Goal: Task Accomplishment & Management: Manage account settings

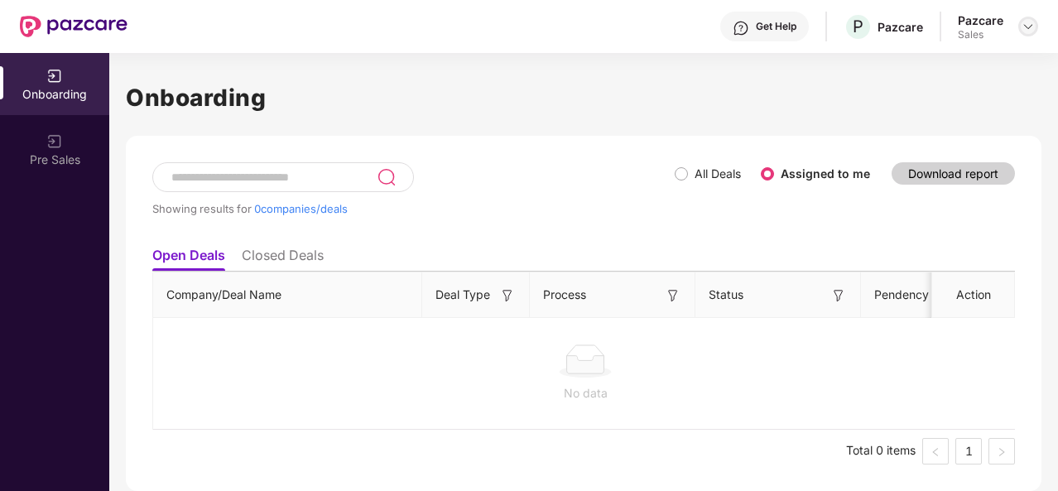
click at [1025, 26] on img at bounding box center [1028, 26] width 13 height 13
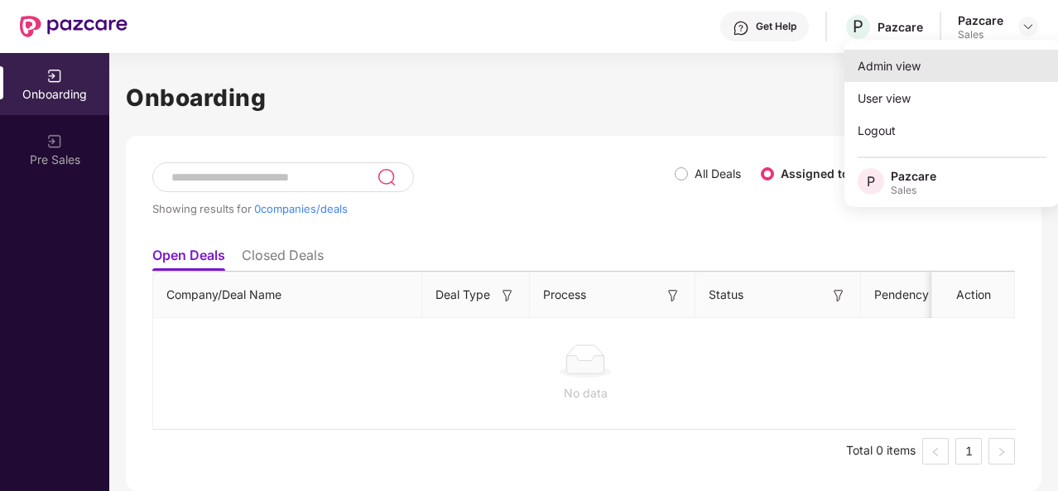
click at [922, 64] on div "Admin view" at bounding box center [952, 66] width 215 height 32
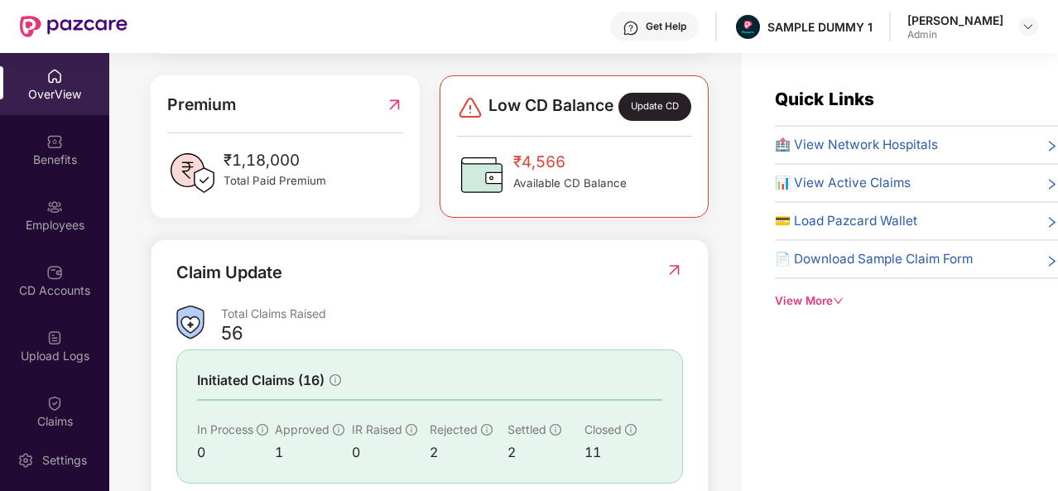
scroll to position [413, 0]
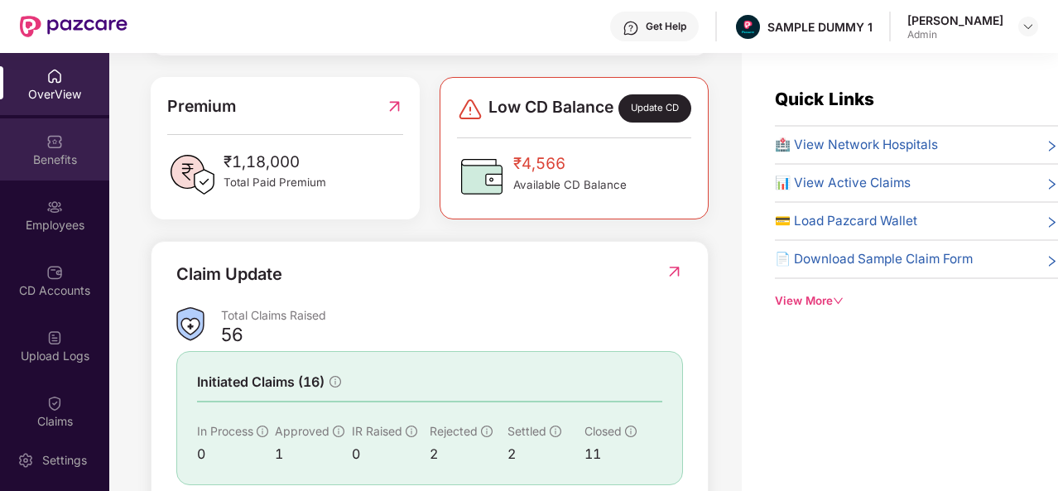
click at [36, 156] on div "Benefits" at bounding box center [54, 160] width 109 height 17
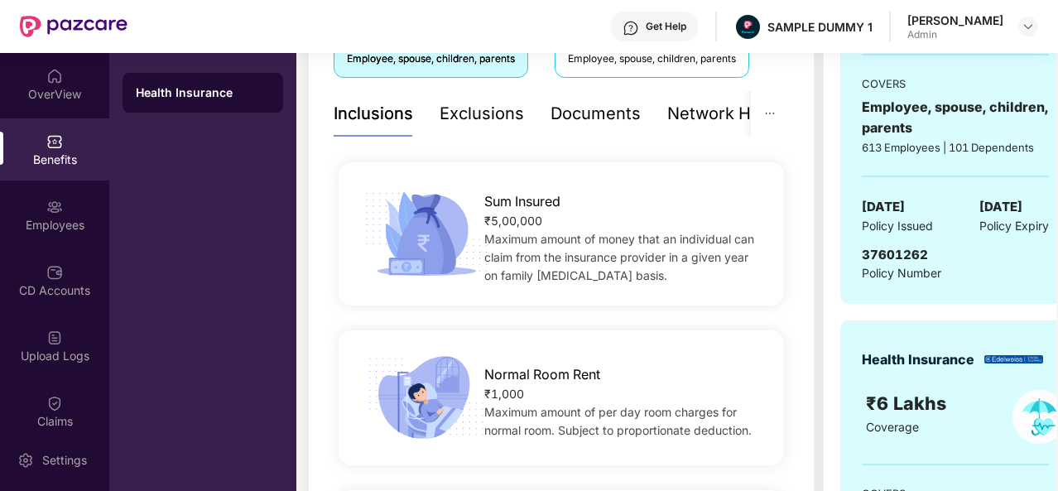
scroll to position [334, 0]
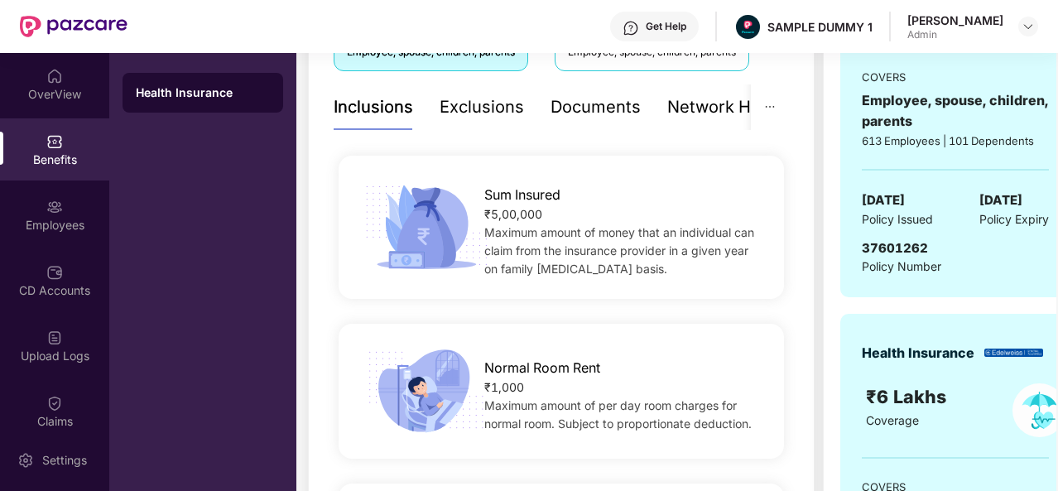
click at [504, 336] on div "Normal Room Rent ₹1,000 Maximum amount of per day room charges for normal room.…" at bounding box center [562, 391] width 446 height 135
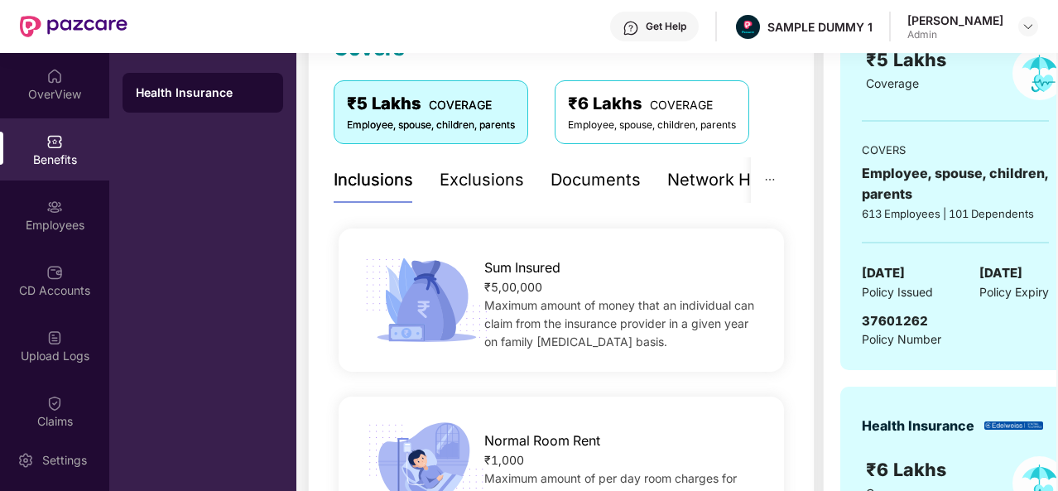
scroll to position [262, 0]
click at [510, 185] on div "Exclusions" at bounding box center [482, 179] width 84 height 26
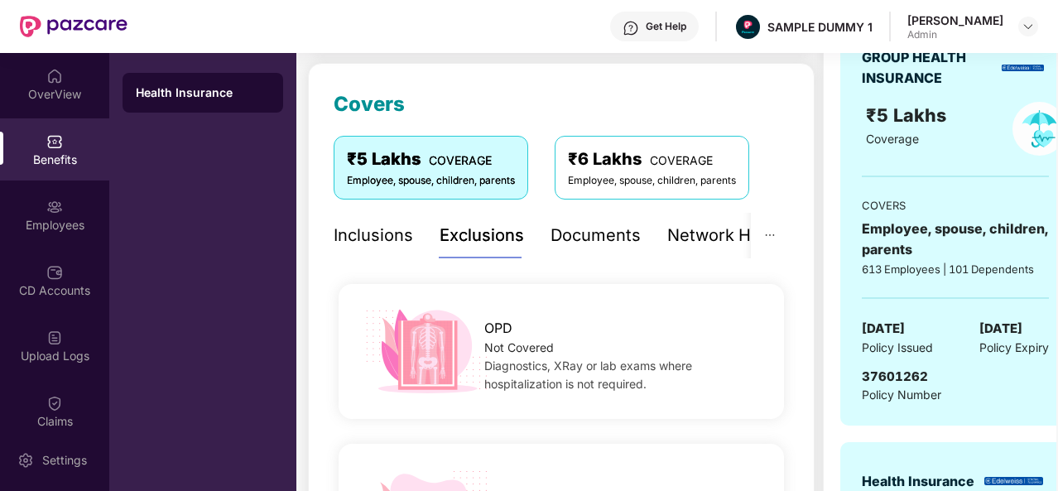
scroll to position [205, 0]
click at [608, 239] on div "Documents" at bounding box center [596, 237] width 90 height 26
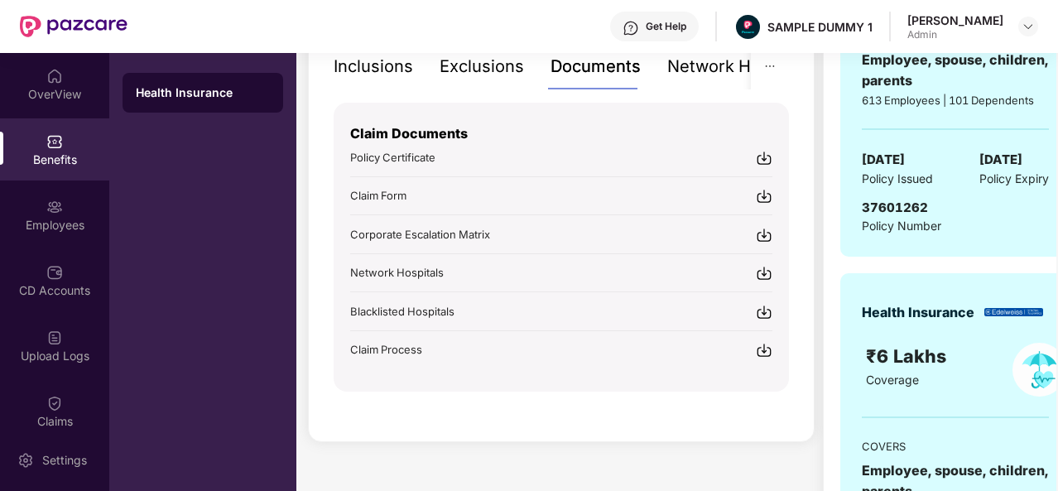
scroll to position [375, 0]
drag, startPoint x: 500, startPoint y: 229, endPoint x: 345, endPoint y: 238, distance: 155.9
click at [345, 238] on div "Claim Documents Policy Certificate Claim Form Corporate Escalation Matrix Netwo…" at bounding box center [561, 246] width 455 height 289
click at [326, 230] on div "Covers ₹5 Lakhs COVERAGE Employee, spouse, children, parents ₹6 Lakhs COVERAGE …" at bounding box center [561, 167] width 507 height 548
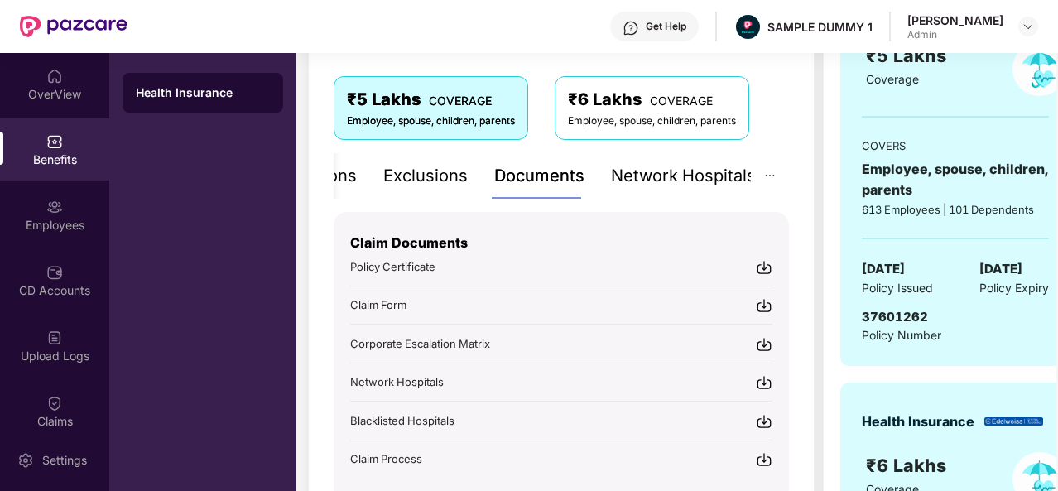
click at [696, 171] on div "Network Hospitals" at bounding box center [683, 176] width 145 height 26
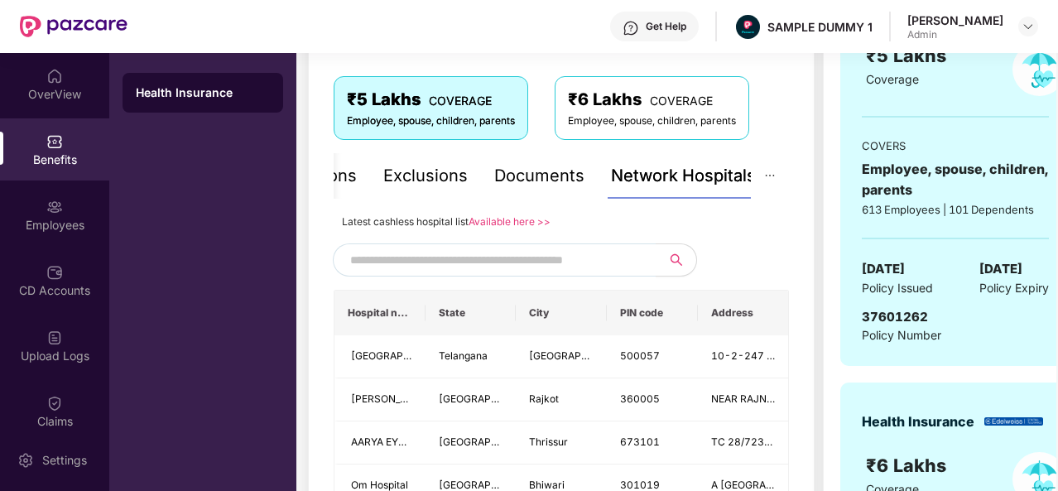
click at [566, 268] on input "text" at bounding box center [491, 260] width 283 height 25
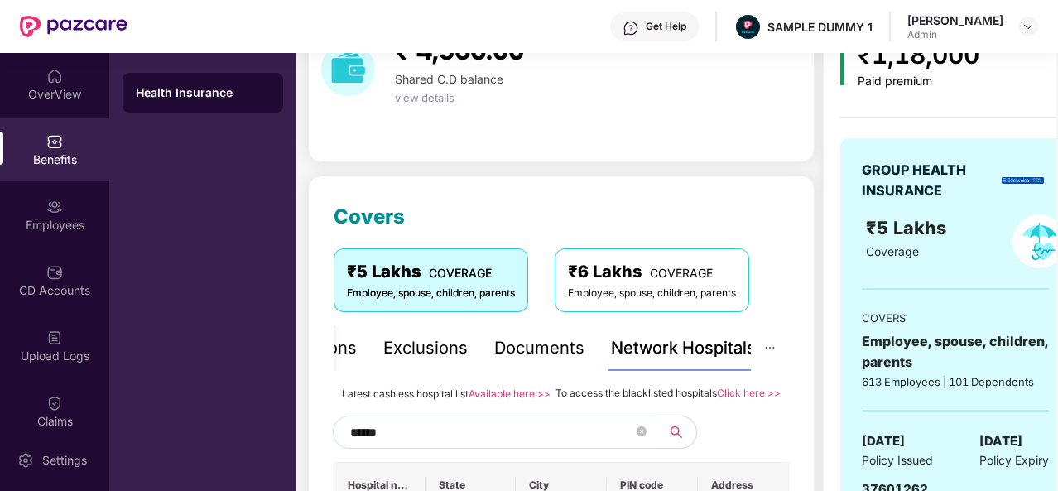
scroll to position [91, 0]
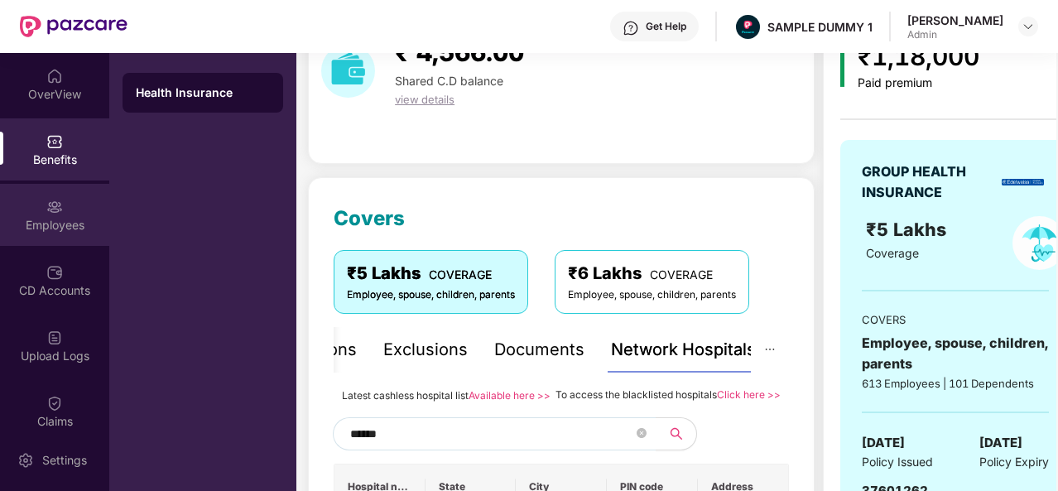
type input "******"
click at [45, 221] on div "Employees" at bounding box center [54, 225] width 109 height 17
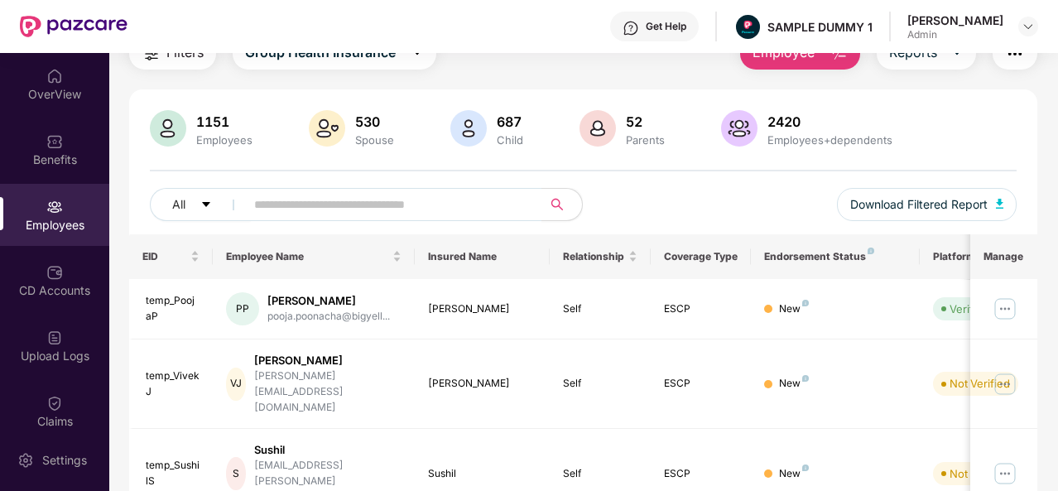
scroll to position [0, 0]
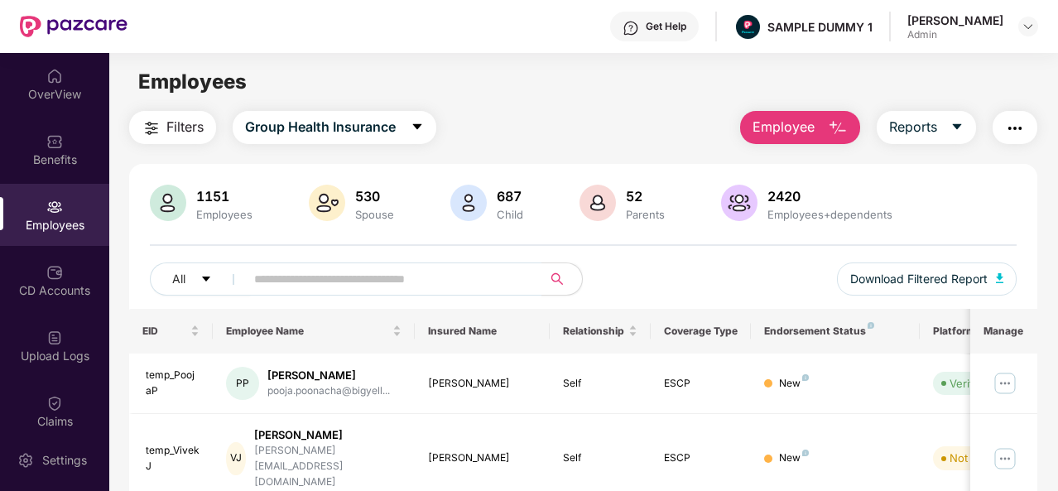
click at [769, 125] on span "Employee" at bounding box center [784, 127] width 62 height 21
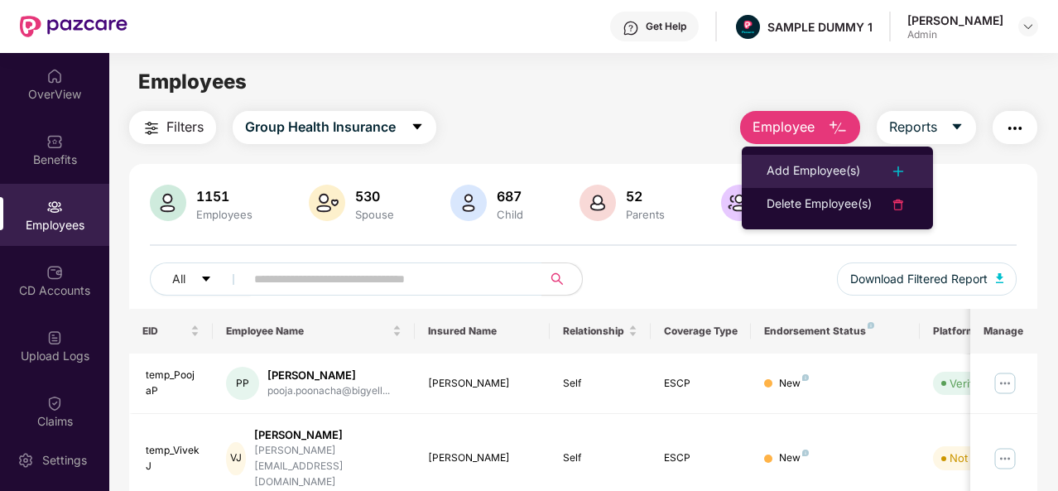
click at [783, 183] on li "Add Employee(s)" at bounding box center [837, 171] width 191 height 33
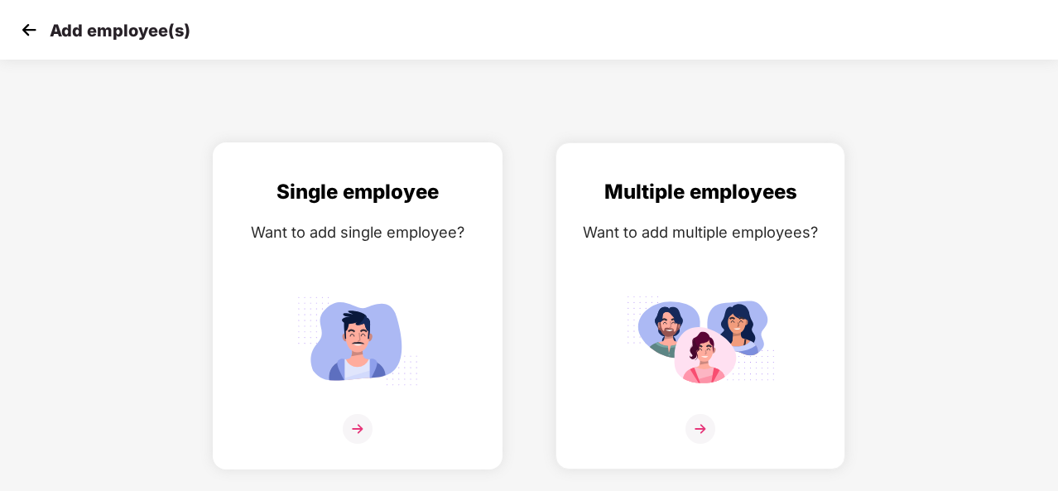
click at [451, 269] on div "Single employee Want to add single employee?" at bounding box center [357, 320] width 255 height 288
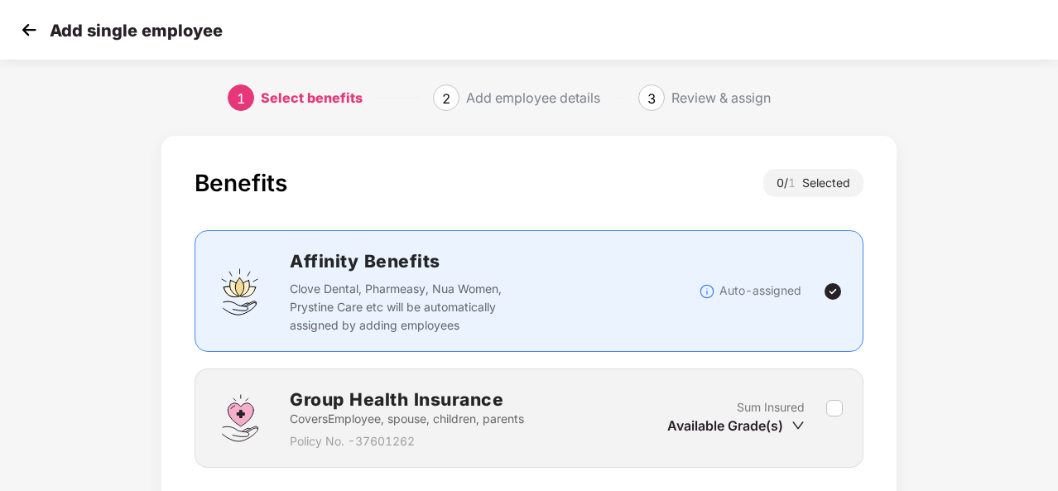
scroll to position [119, 0]
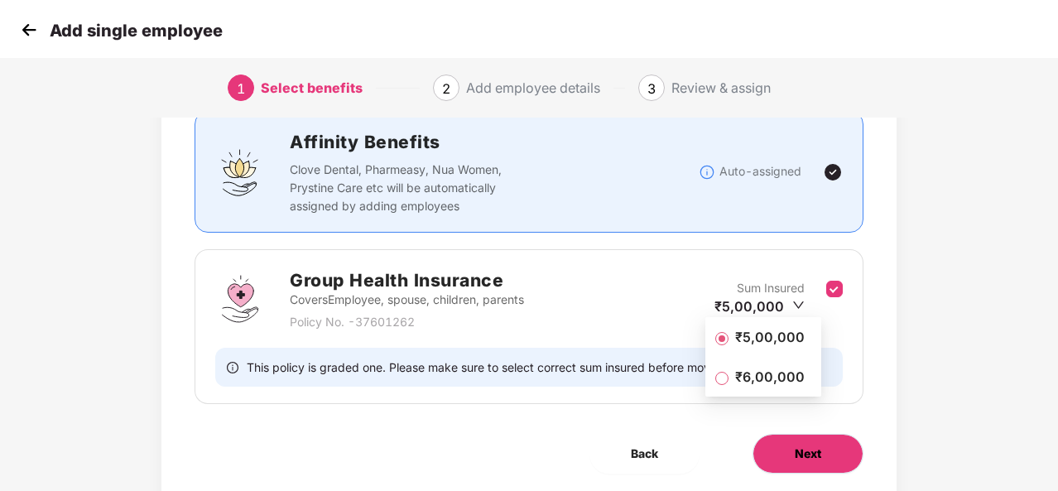
click at [826, 455] on button "Next" at bounding box center [808, 454] width 111 height 40
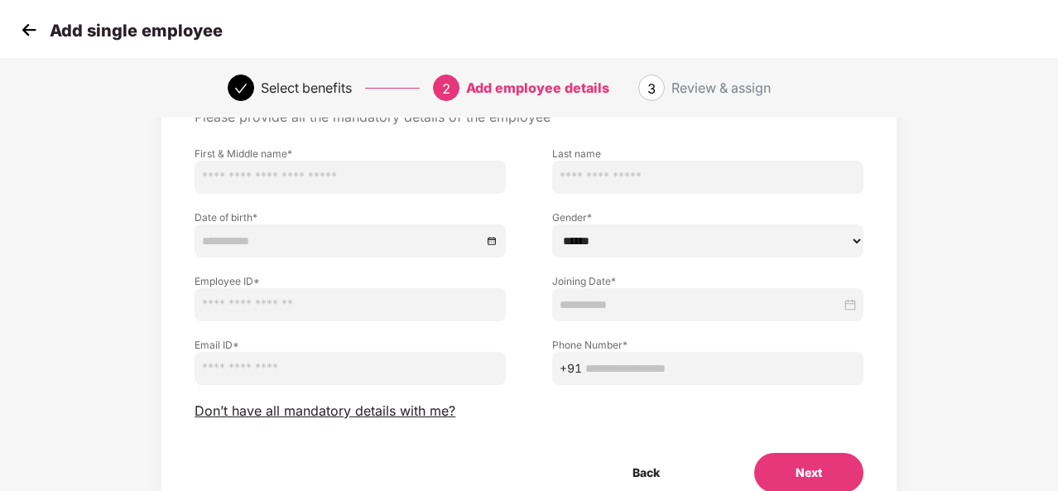
scroll to position [95, 0]
click at [408, 409] on span "Don’t have all mandatory details with me?" at bounding box center [325, 411] width 261 height 17
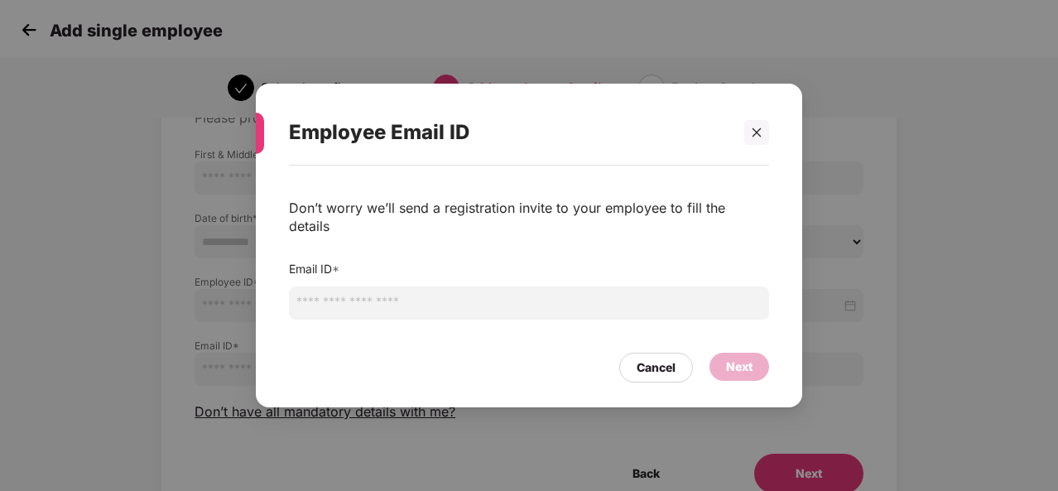
click at [364, 301] on input "email" at bounding box center [529, 303] width 480 height 33
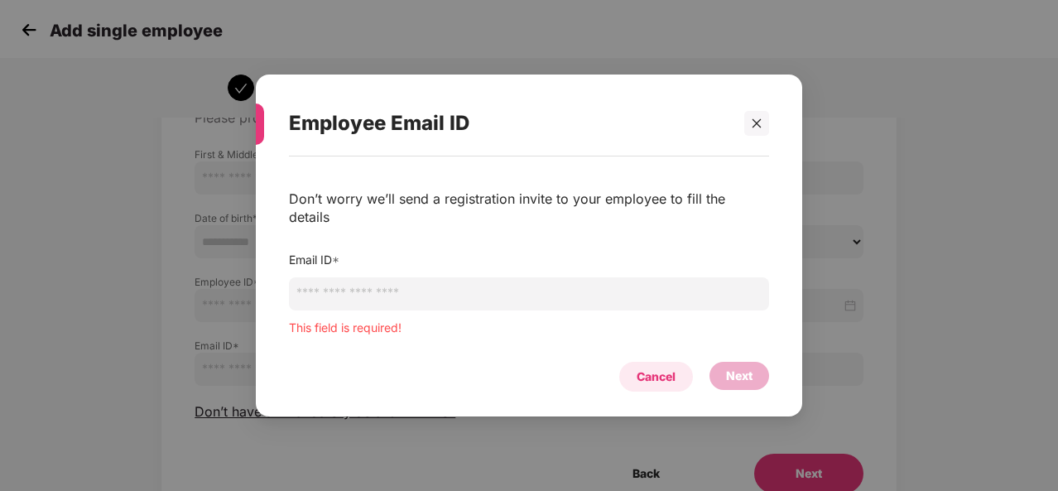
click at [638, 362] on div "Cancel" at bounding box center [656, 377] width 74 height 30
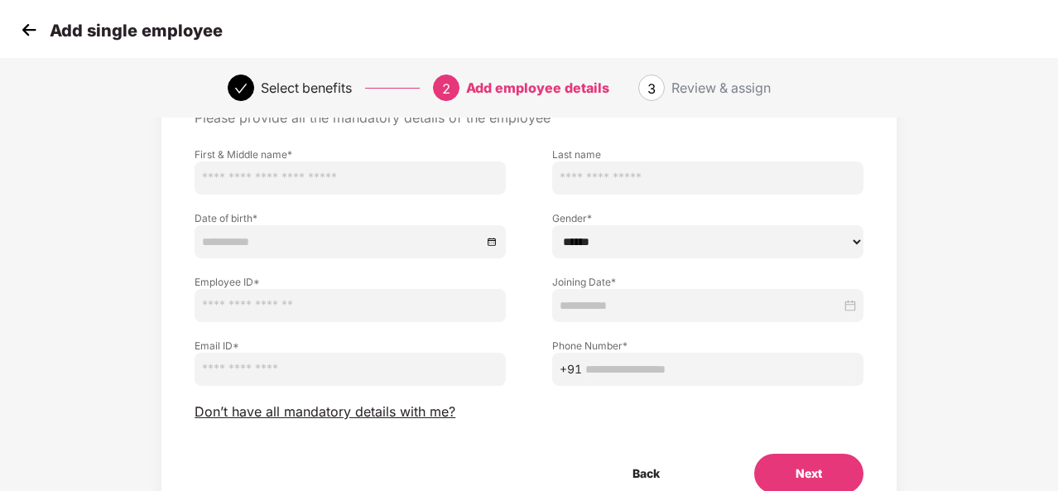
click at [25, 38] on img at bounding box center [29, 29] width 25 height 25
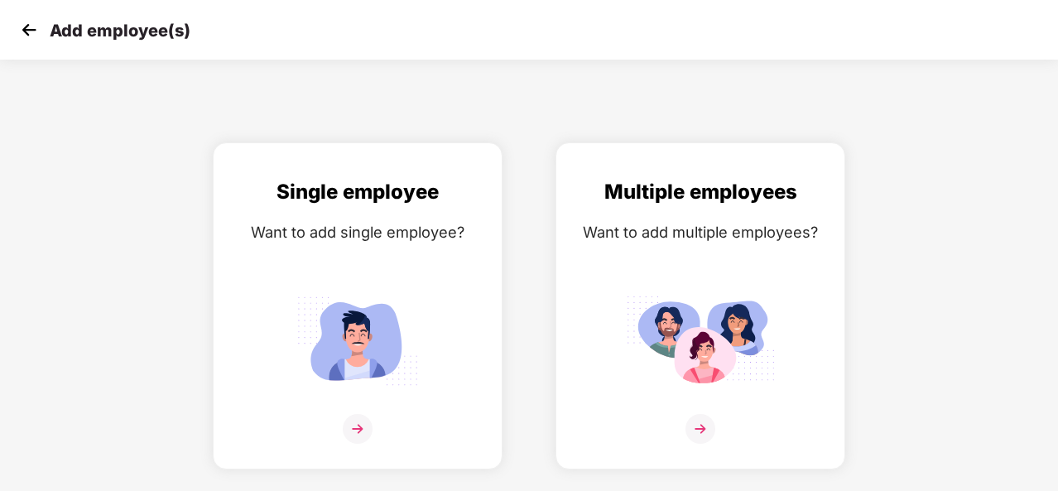
click at [25, 38] on img at bounding box center [29, 29] width 25 height 25
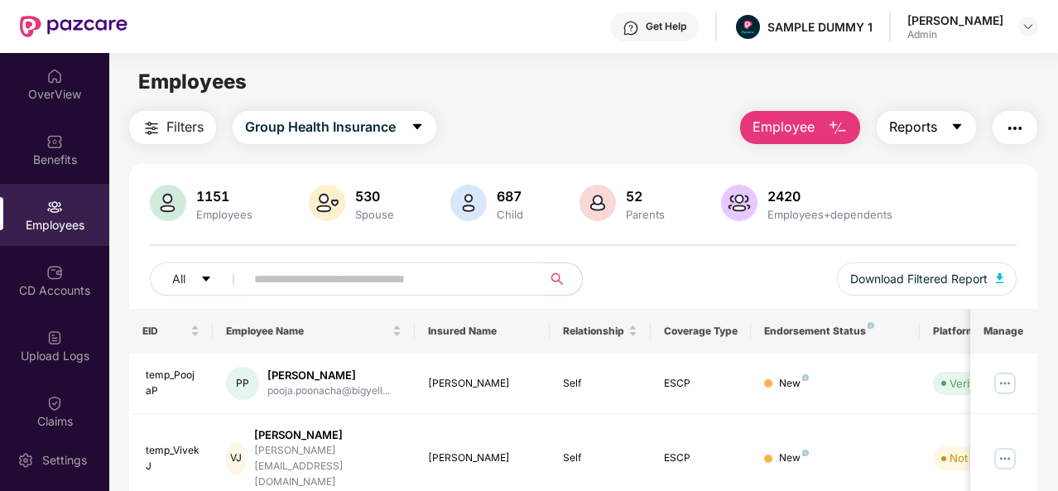
click at [939, 133] on button "Reports" at bounding box center [926, 127] width 99 height 33
click at [1005, 114] on button "button" at bounding box center [1015, 127] width 45 height 33
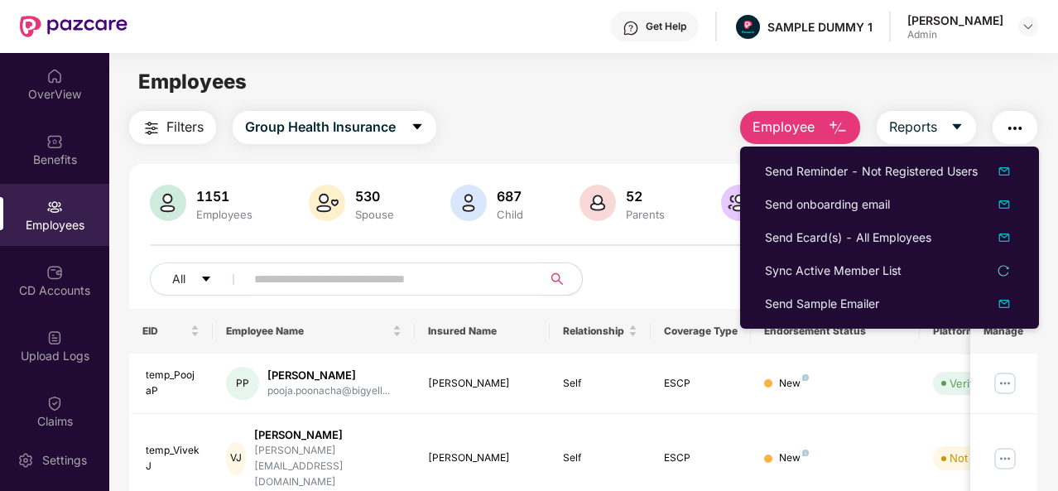
click at [713, 242] on div "1151 Employees 530 Spouse 687 Child 52 Parents 2420 Employees+dependents All Do…" at bounding box center [583, 247] width 908 height 124
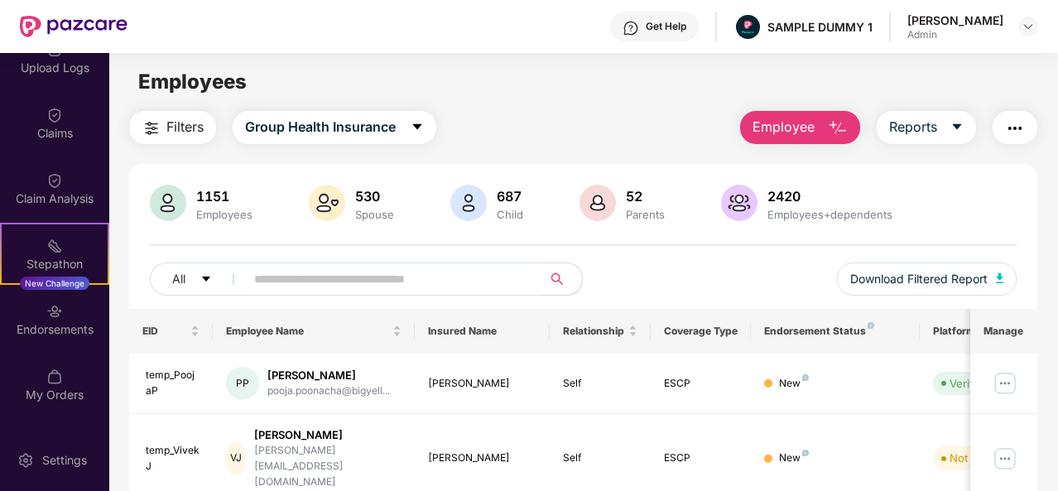
scroll to position [289, 0]
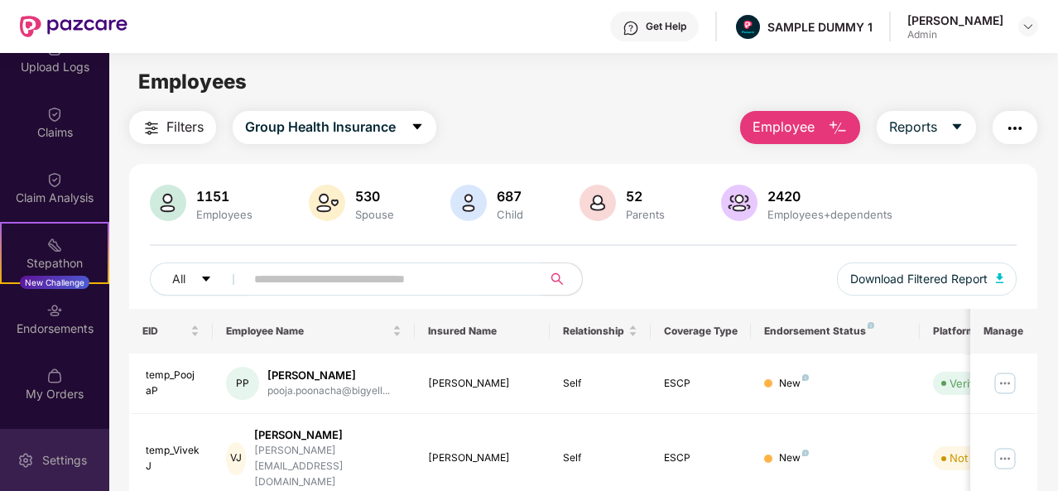
click at [47, 445] on div "Settings" at bounding box center [54, 460] width 109 height 62
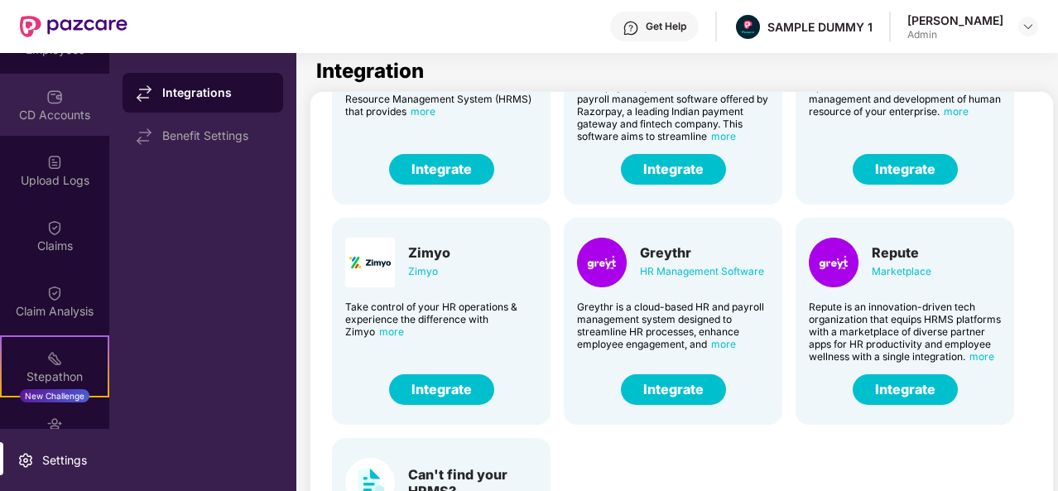
scroll to position [176, 0]
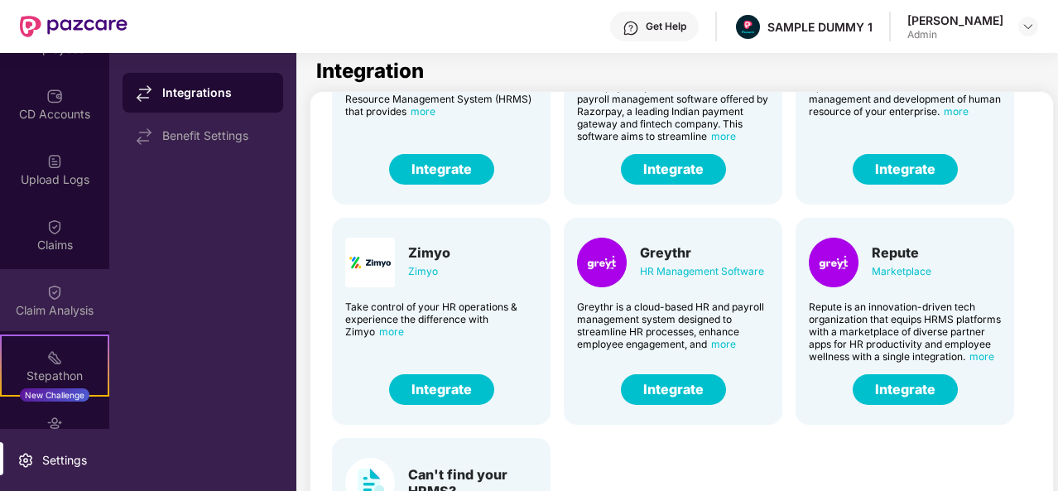
click at [15, 296] on div "Claim Analysis" at bounding box center [54, 300] width 109 height 62
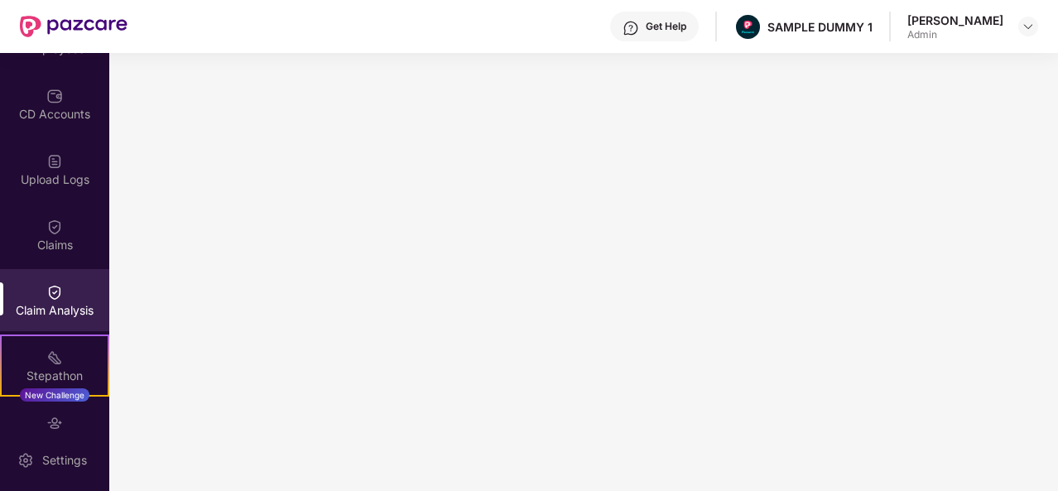
click at [687, 22] on div "Get Help" at bounding box center [666, 26] width 41 height 13
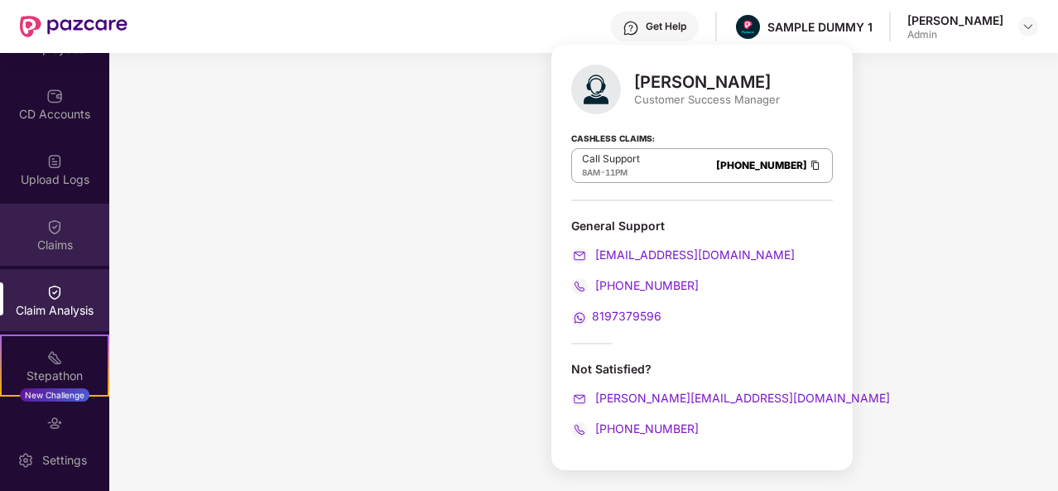
click at [67, 229] on div "Claims" at bounding box center [54, 235] width 109 height 62
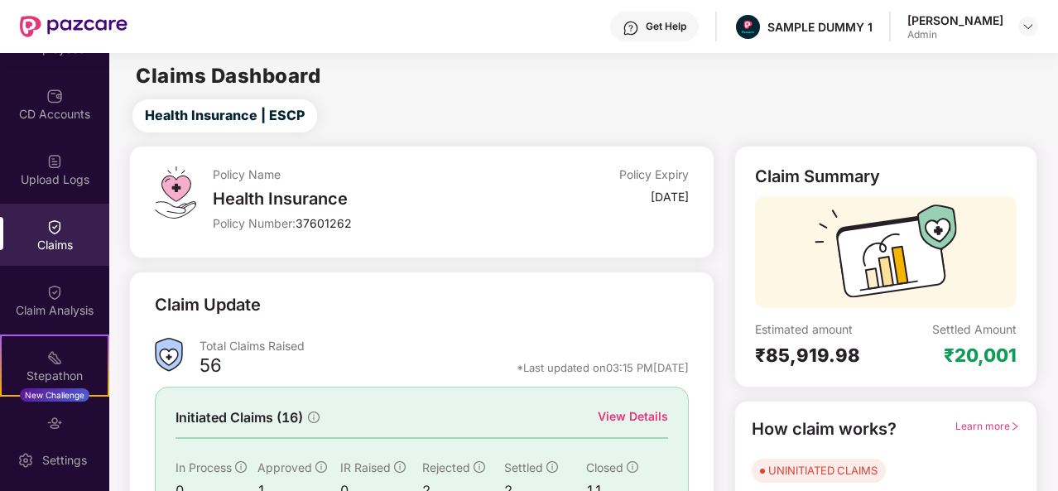
scroll to position [156, 0]
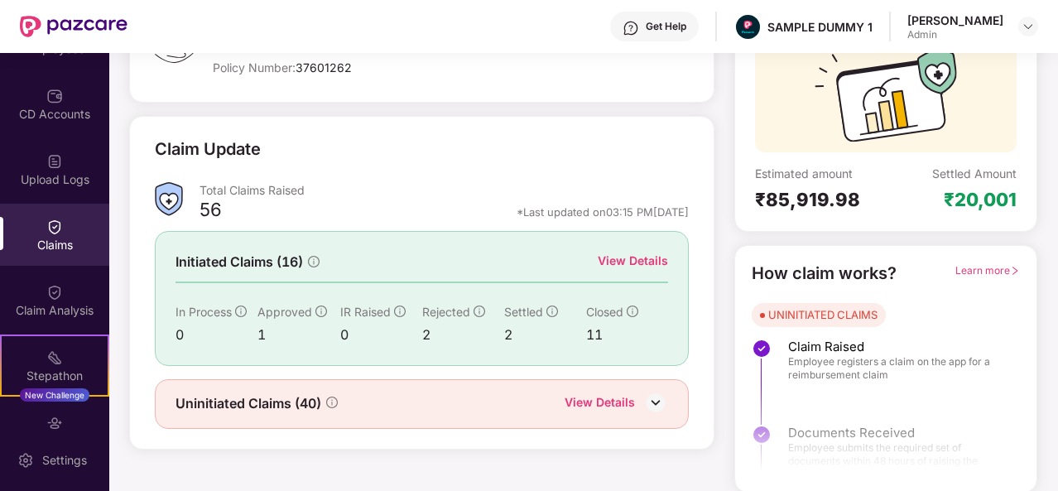
click at [641, 264] on div "View Details" at bounding box center [633, 261] width 70 height 18
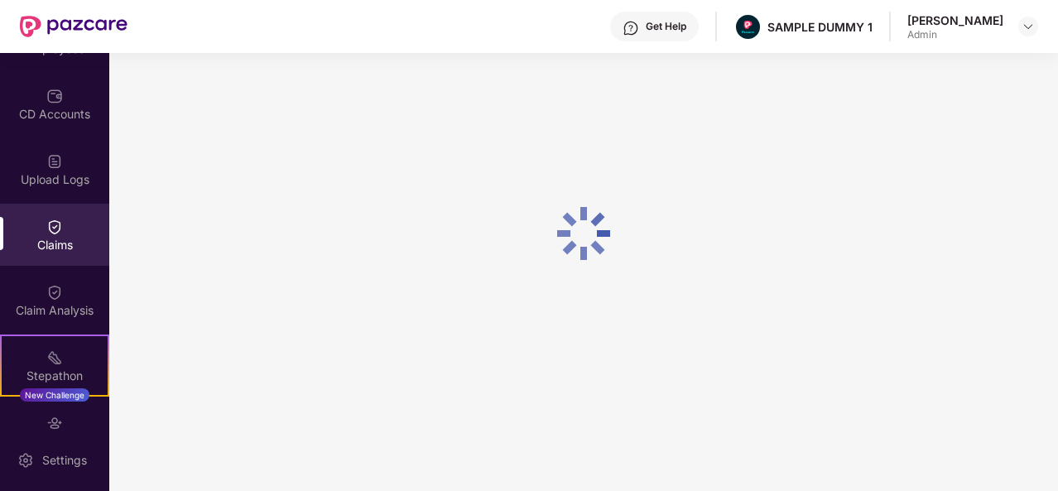
scroll to position [71, 0]
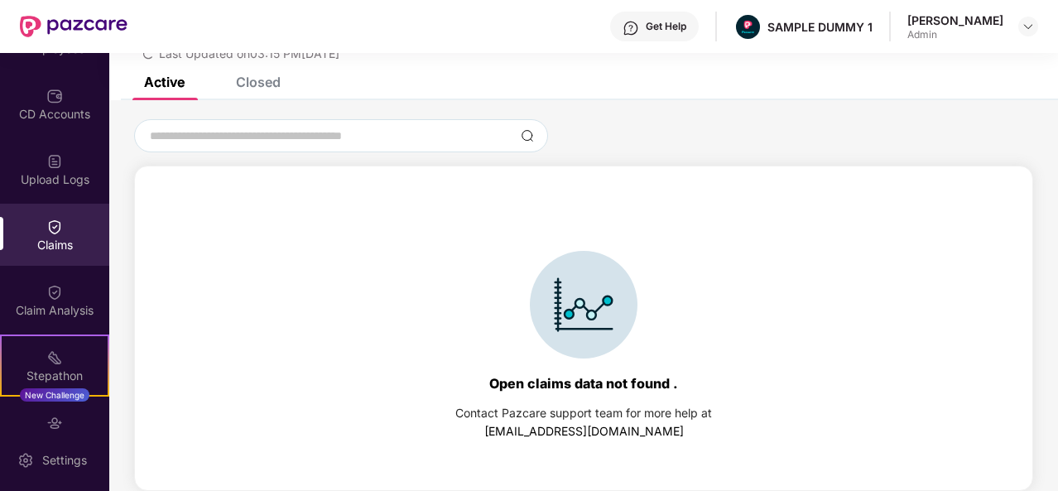
click at [259, 80] on div "Closed" at bounding box center [258, 82] width 45 height 17
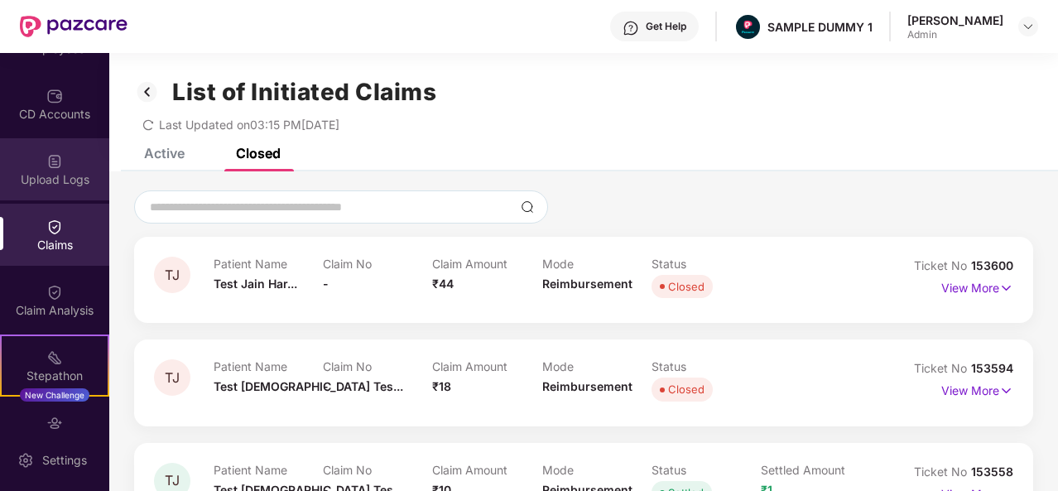
scroll to position [0, 0]
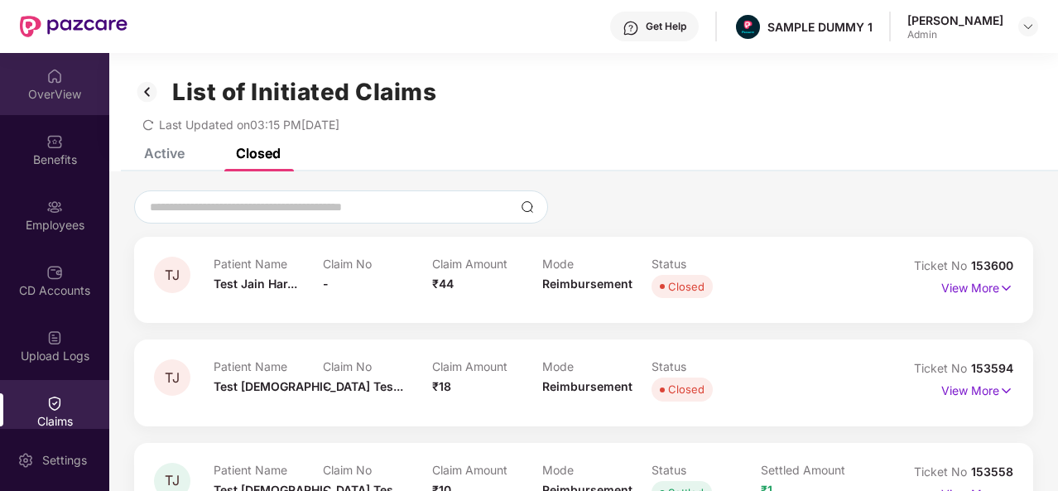
click at [55, 108] on div "OverView" at bounding box center [54, 84] width 109 height 62
